Goal: Information Seeking & Learning: Learn about a topic

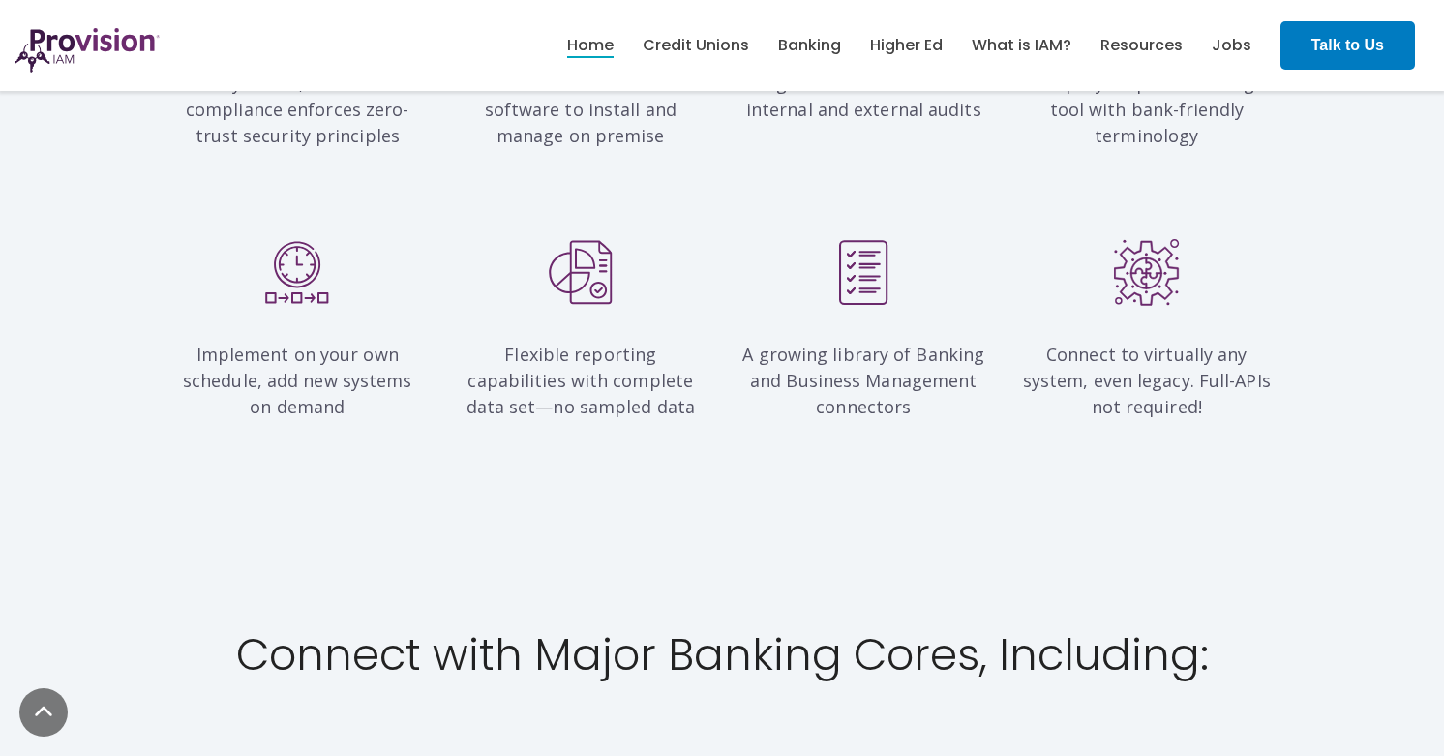
scroll to position [2125, 0]
click at [687, 33] on link "Credit Unions" at bounding box center [696, 45] width 106 height 33
click at [799, 36] on link "Banking" at bounding box center [809, 45] width 63 height 33
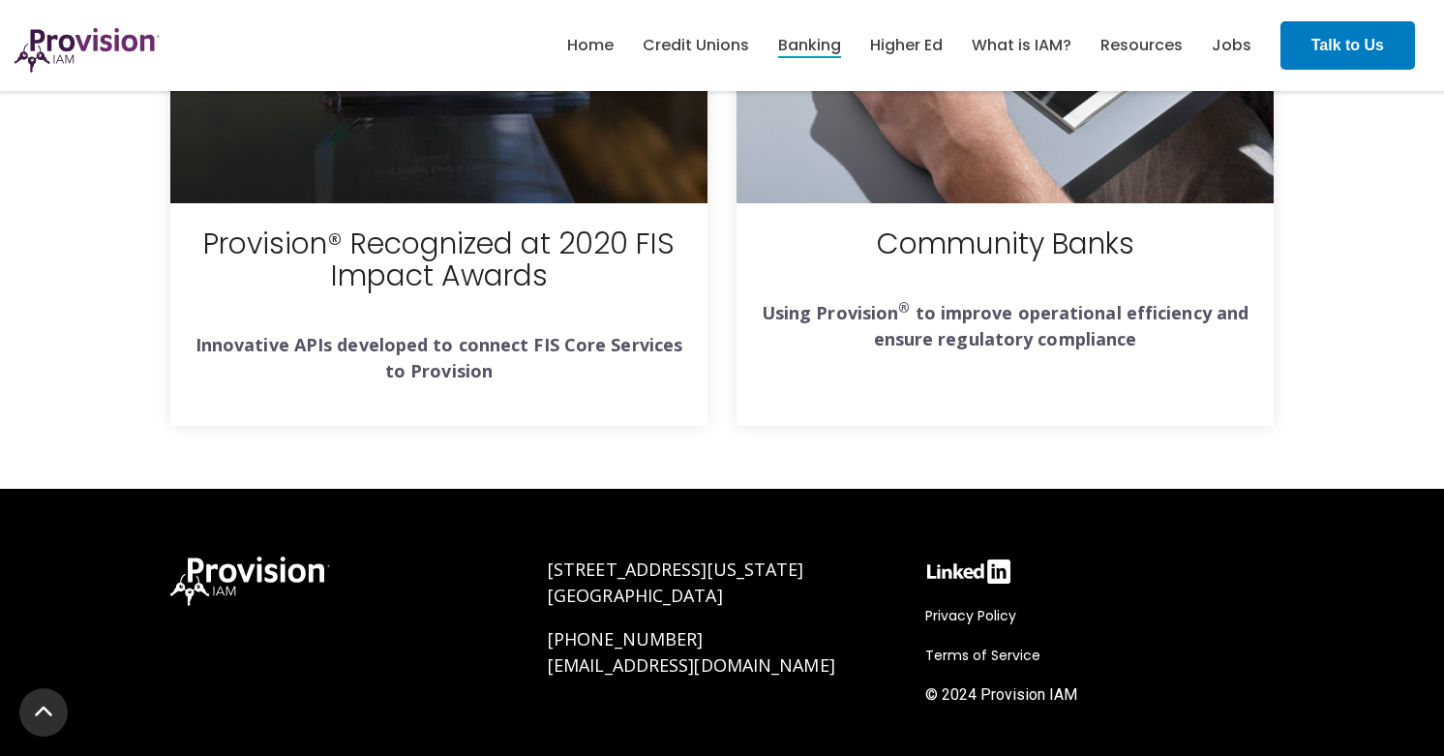
scroll to position [5354, 0]
